Goal: Check status: Check status

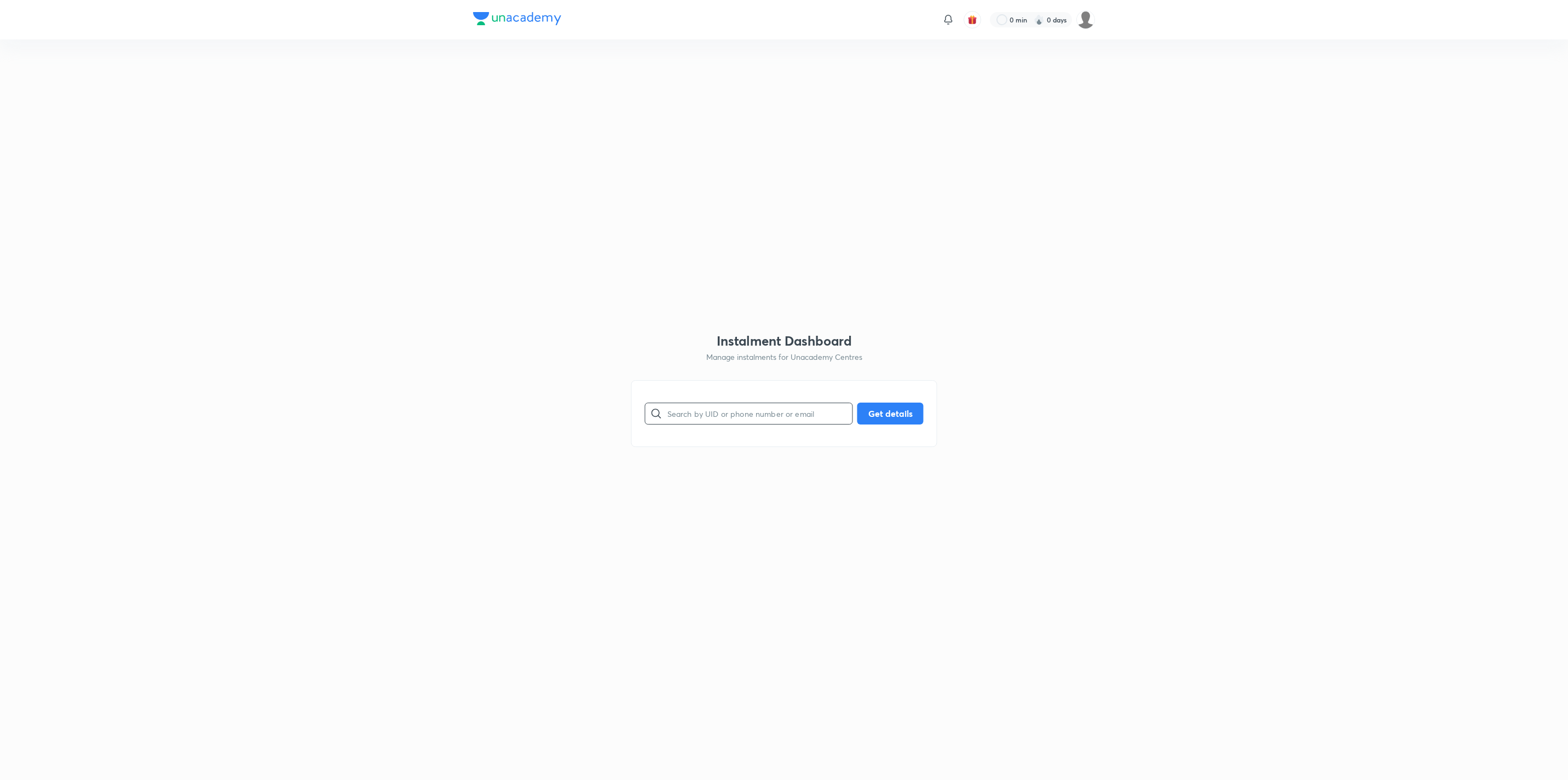
click at [711, 371] on input "text" at bounding box center [760, 413] width 185 height 28
paste input "FSSNCP73BC"
type input "FSSNCP73BC"
click at [784, 371] on button "Get details" at bounding box center [891, 412] width 66 height 22
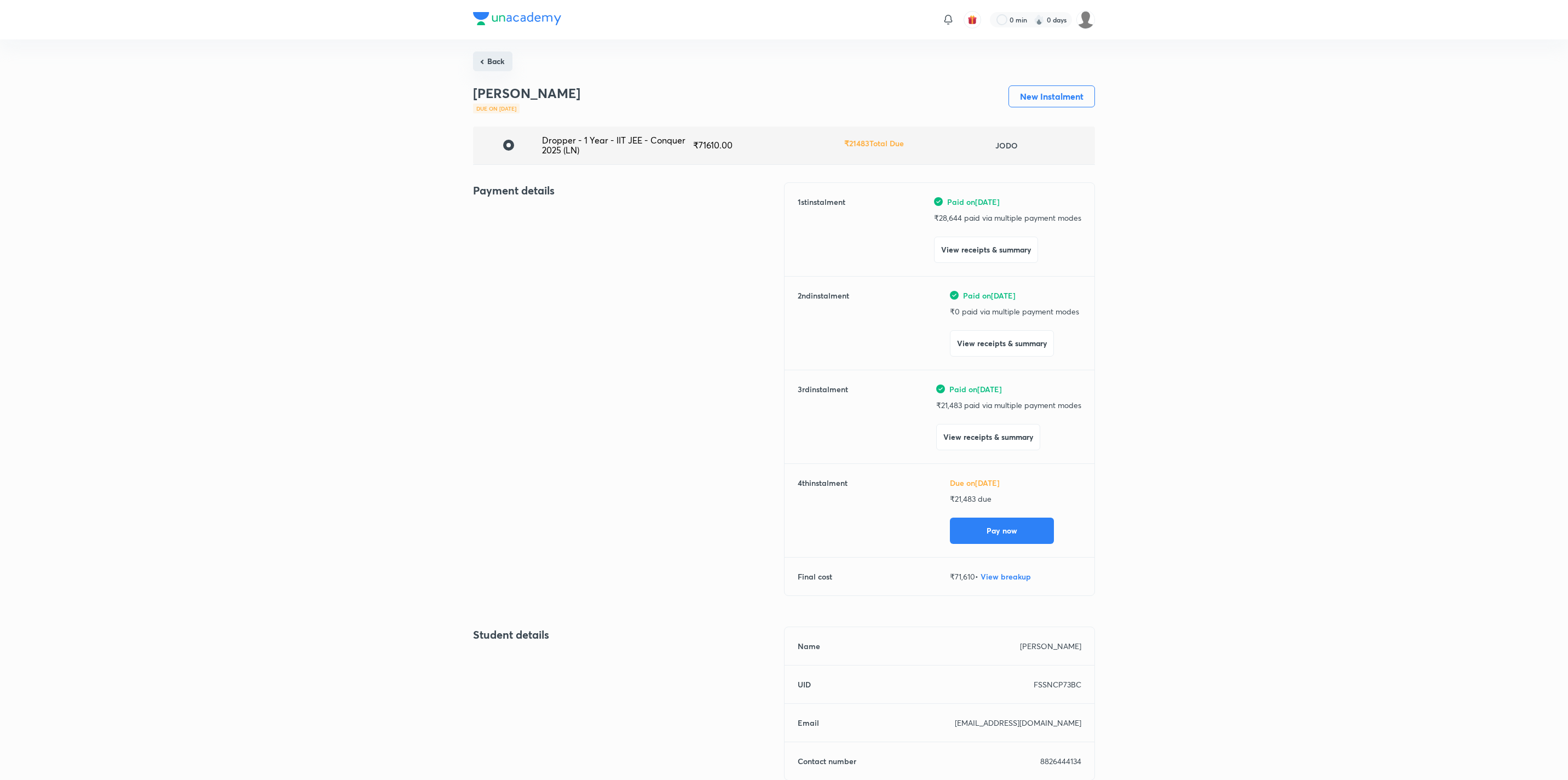
click at [485, 65] on button "Back" at bounding box center [493, 61] width 40 height 20
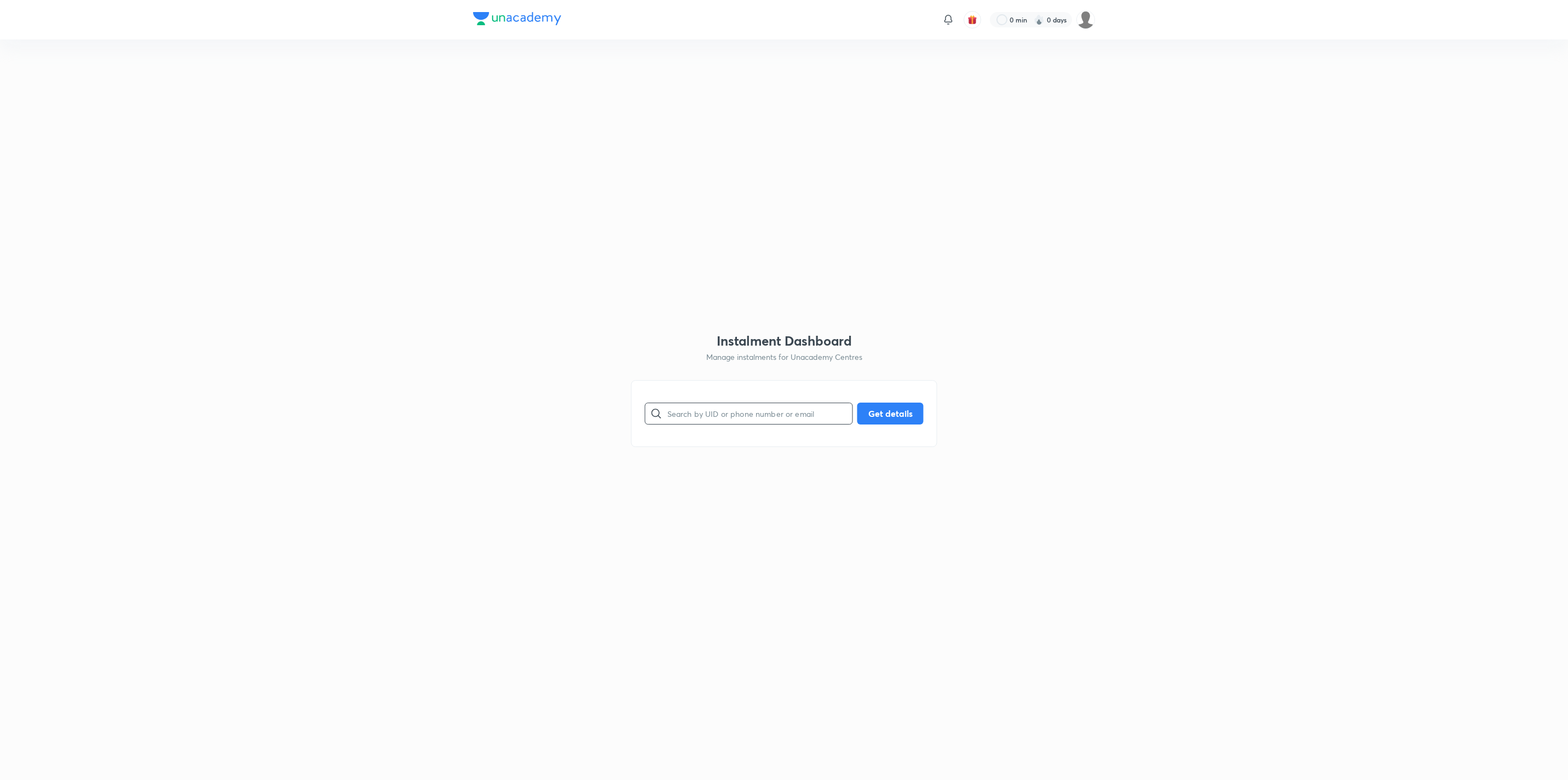
click at [703, 371] on input "text" at bounding box center [760, 413] width 185 height 28
paste input "98WTPO929X"
type input "98WTPO929X"
click at [784, 371] on button "Get details" at bounding box center [891, 412] width 66 height 22
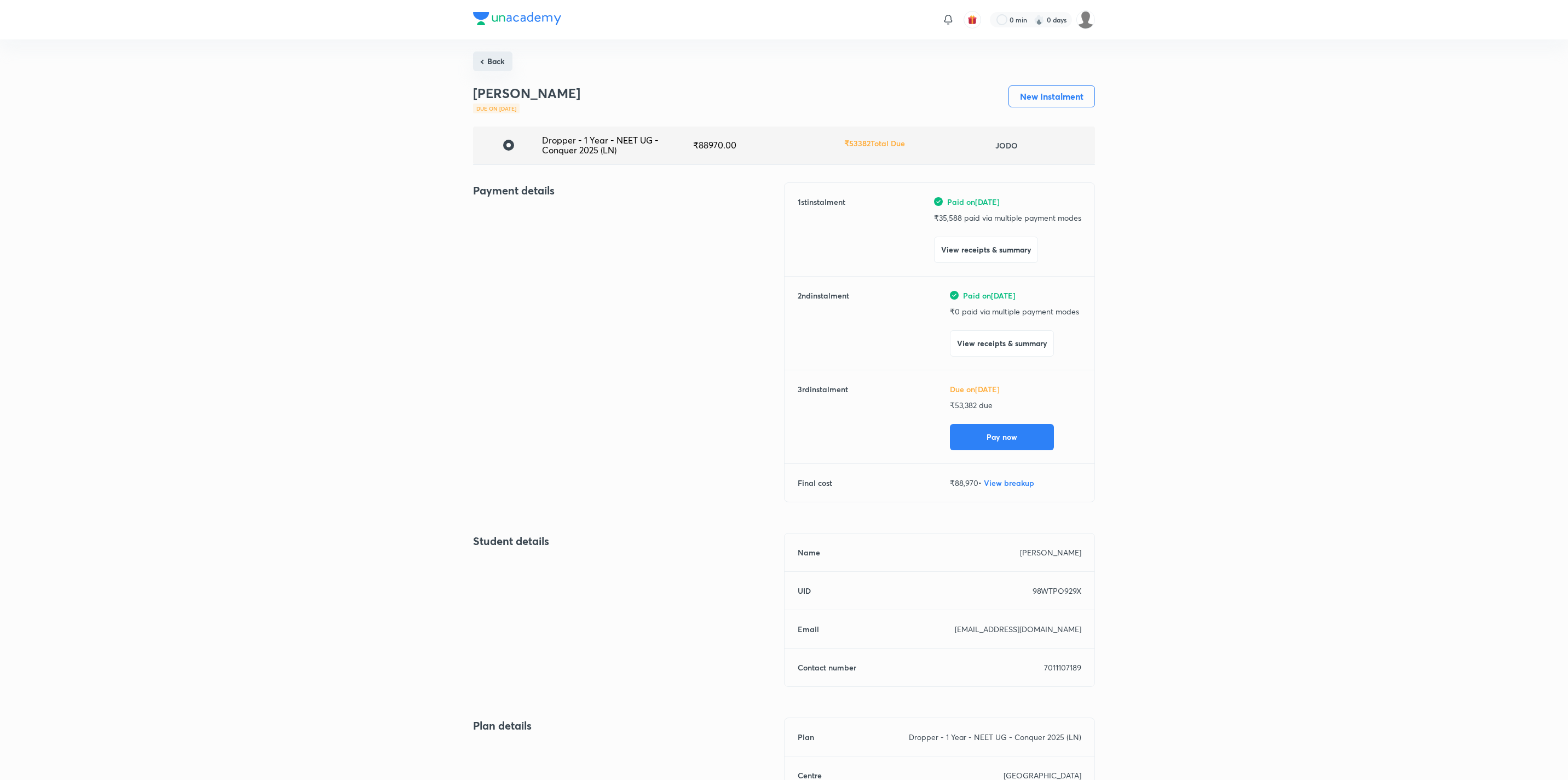
click at [495, 71] on button "Back" at bounding box center [493, 61] width 40 height 20
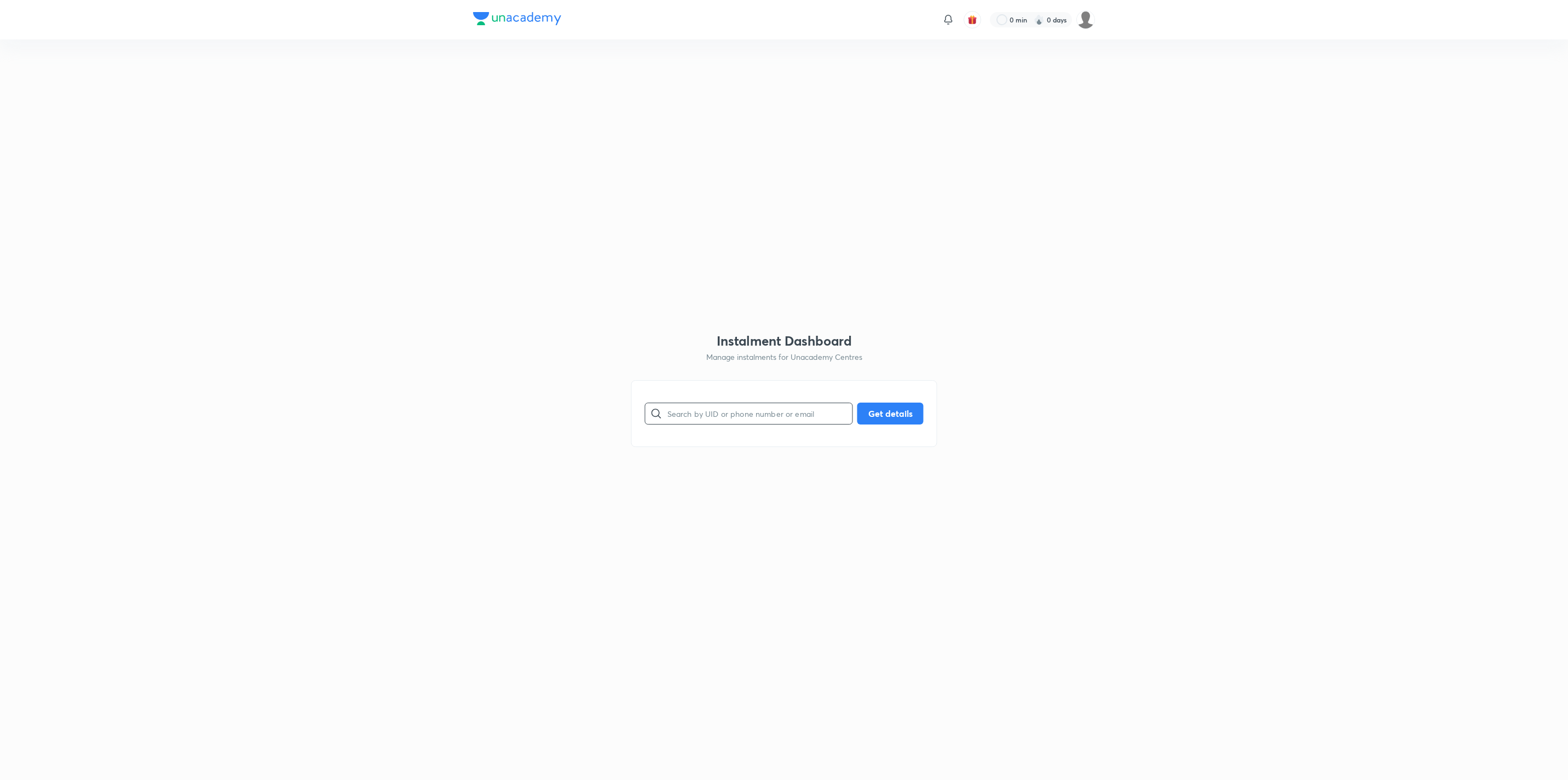
click at [730, 371] on input "text" at bounding box center [760, 413] width 185 height 28
paste input "3Y35H643B2"
click at [784, 371] on button "Get details" at bounding box center [891, 412] width 66 height 22
click at [668, 371] on input "3Y35H643B2" at bounding box center [760, 413] width 185 height 28
click at [669, 371] on input "3Y35H643B2" at bounding box center [760, 413] width 185 height 28
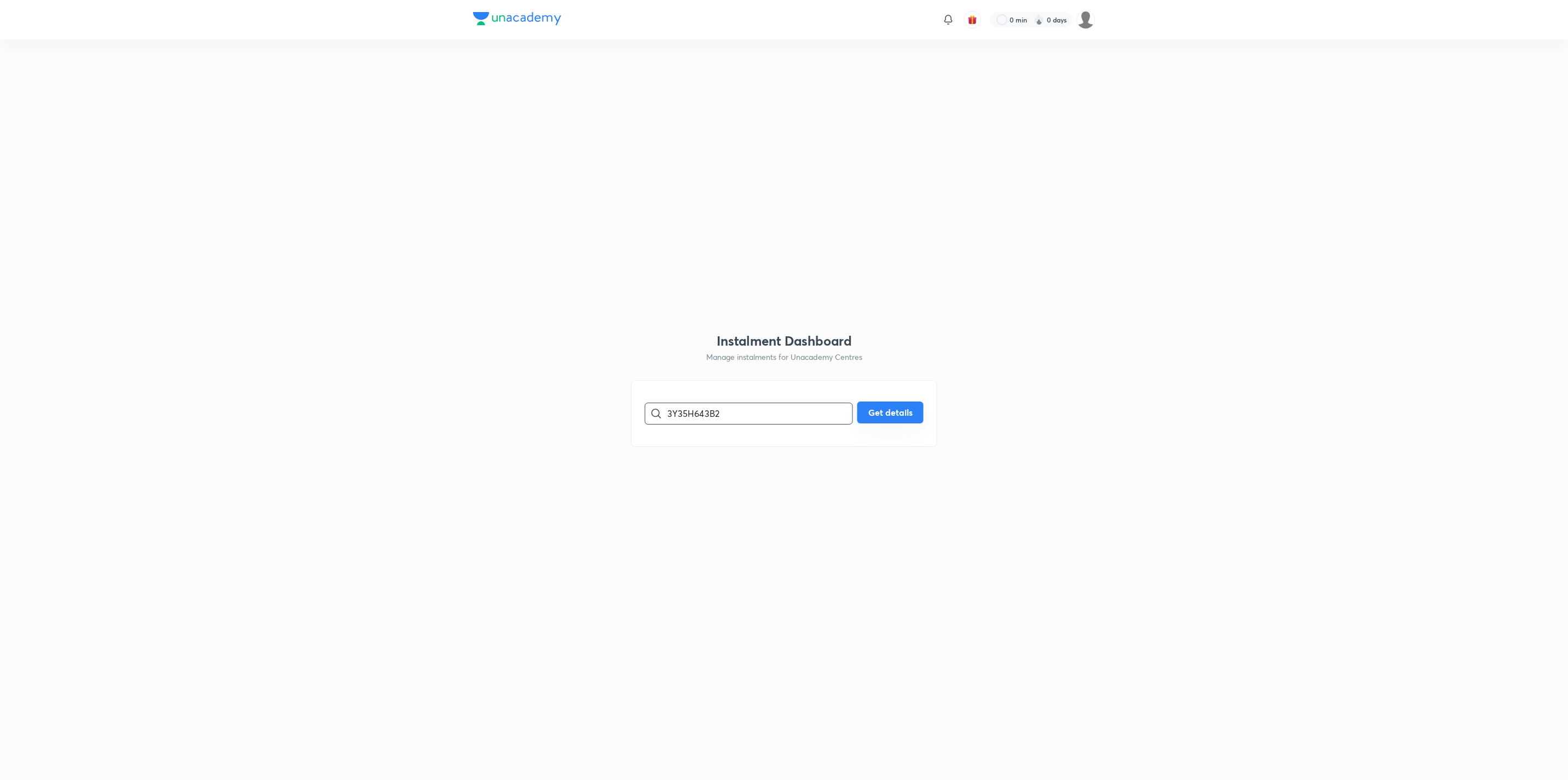
type input "3Y35H643B2"
click at [784, 371] on button "Get details" at bounding box center [891, 412] width 66 height 22
